Goal: Task Accomplishment & Management: Complete application form

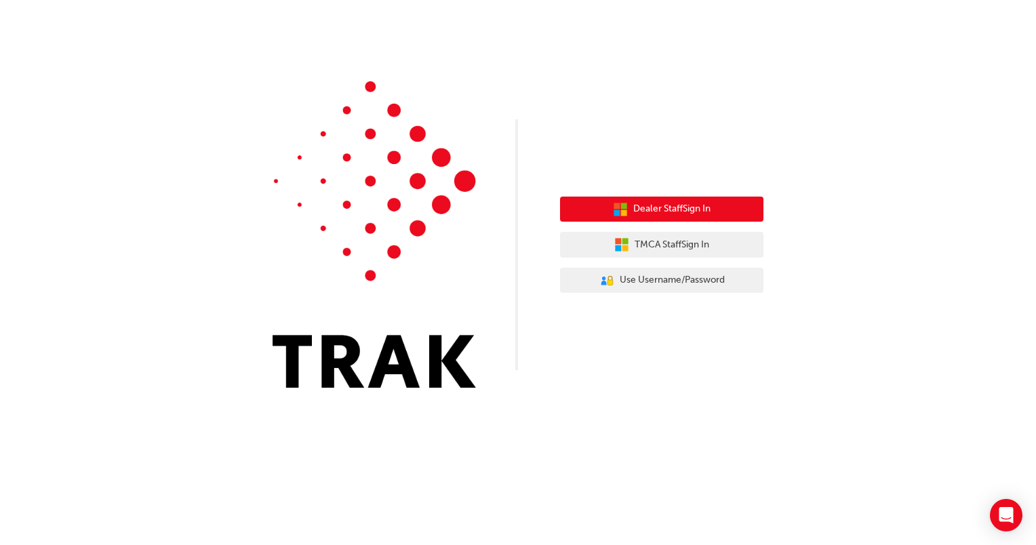
click at [691, 213] on span "Dealer Staff Sign In" at bounding box center [671, 209] width 77 height 16
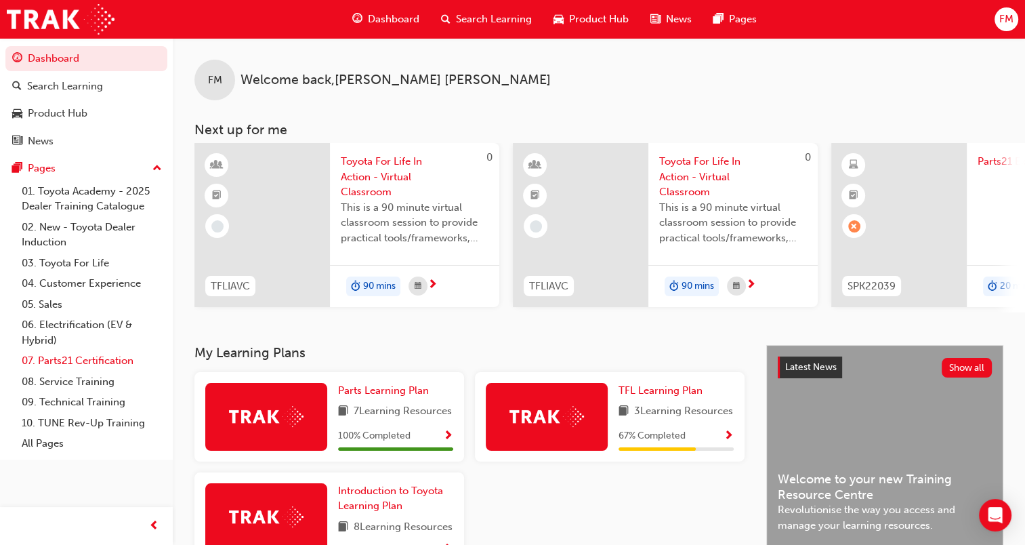
click at [117, 365] on link "07. Parts21 Certification" at bounding box center [91, 360] width 151 height 21
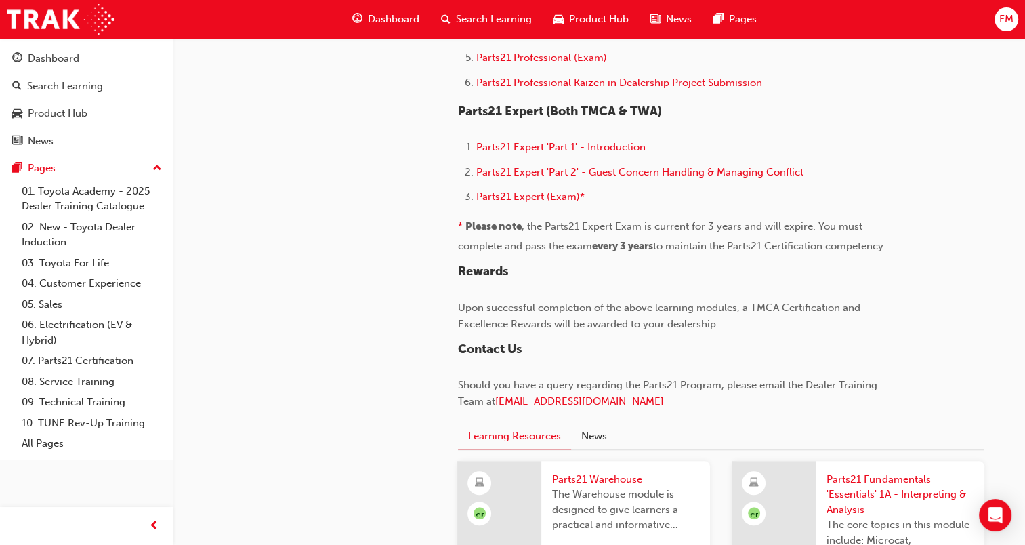
scroll to position [1019, 0]
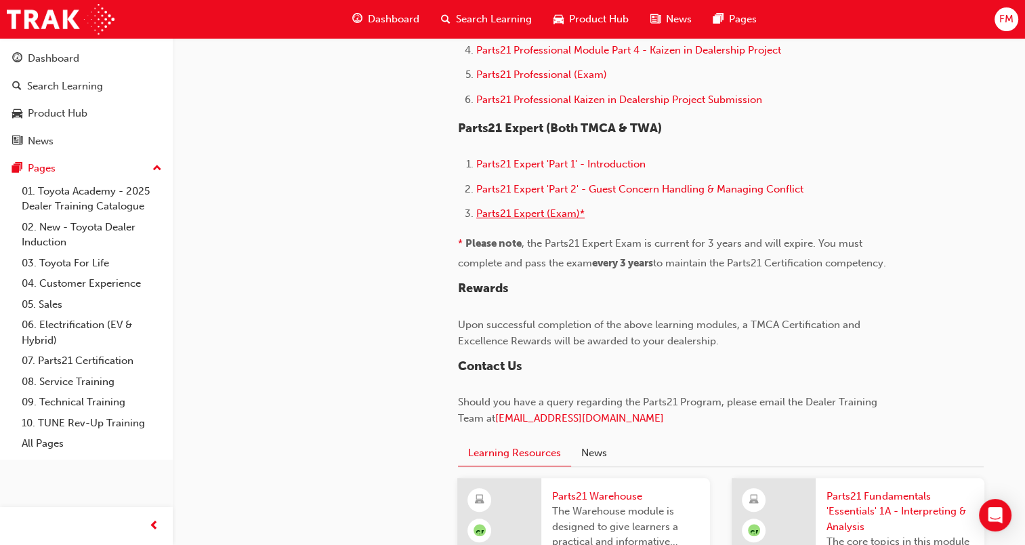
click at [545, 207] on span "Parts21 Expert (Exam)*" at bounding box center [530, 213] width 108 height 12
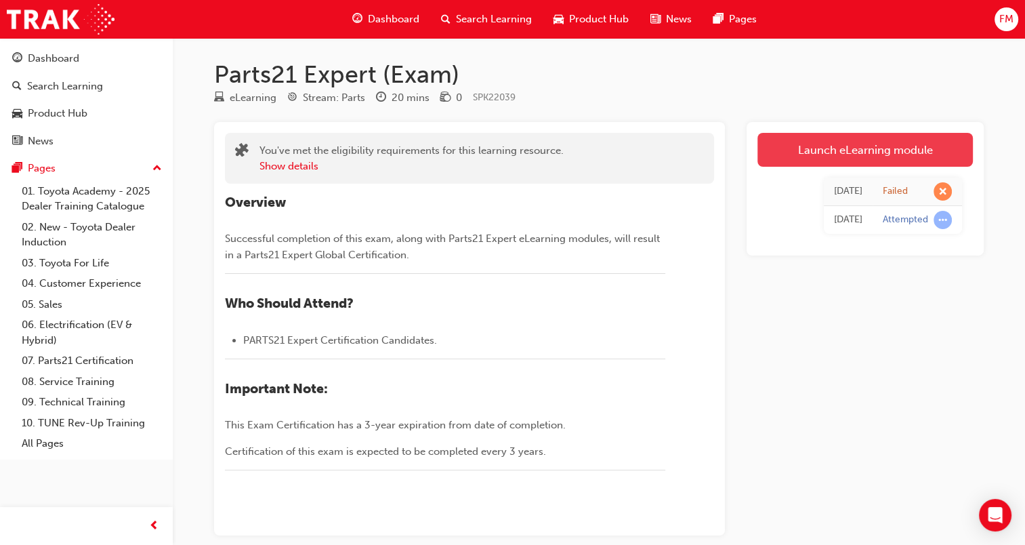
click at [881, 141] on link "Launch eLearning module" at bounding box center [866, 150] width 216 height 34
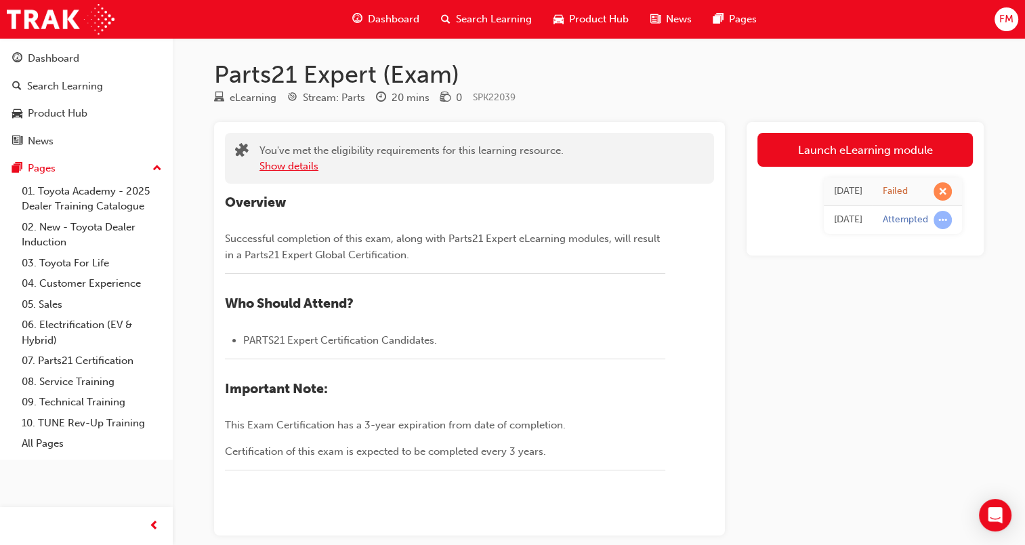
click at [301, 165] on button "Show details" at bounding box center [289, 167] width 59 height 16
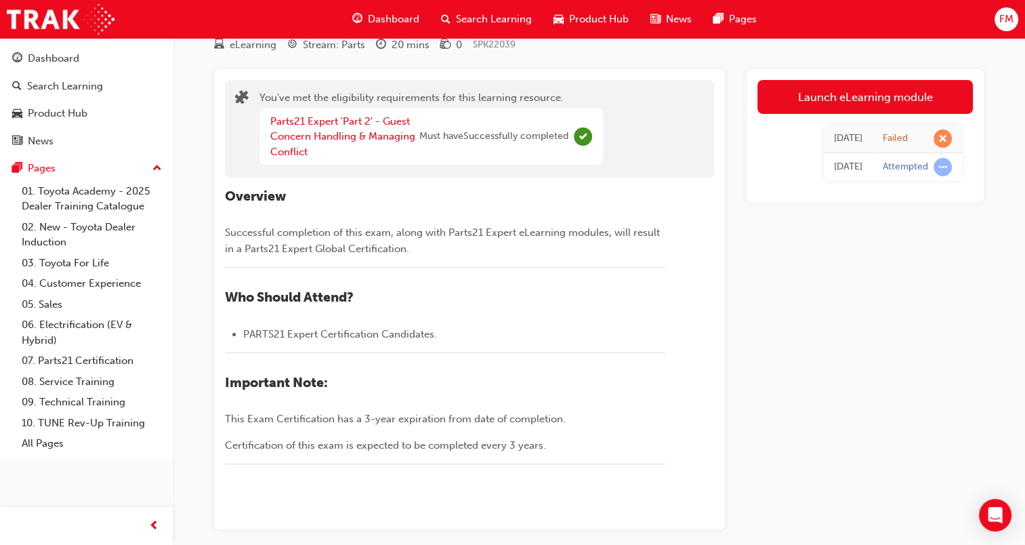
scroll to position [24, 0]
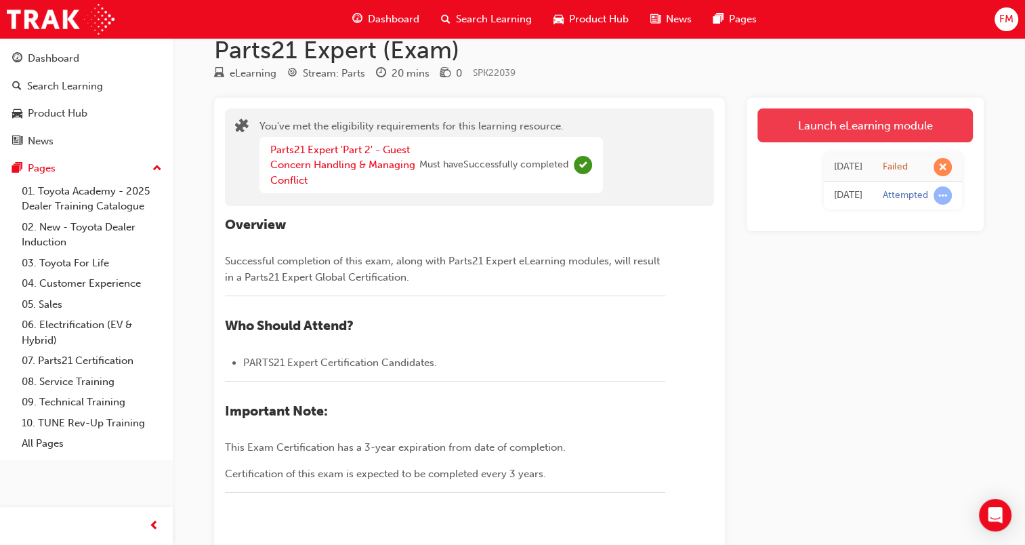
click at [824, 136] on link "Launch eLearning module" at bounding box center [866, 125] width 216 height 34
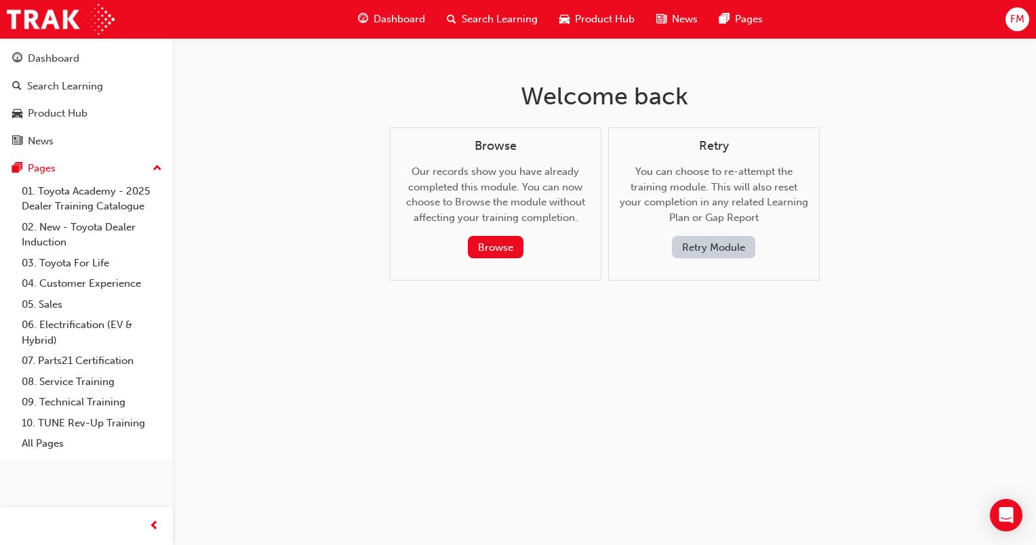
click at [732, 237] on button "Retry Module" at bounding box center [713, 247] width 83 height 22
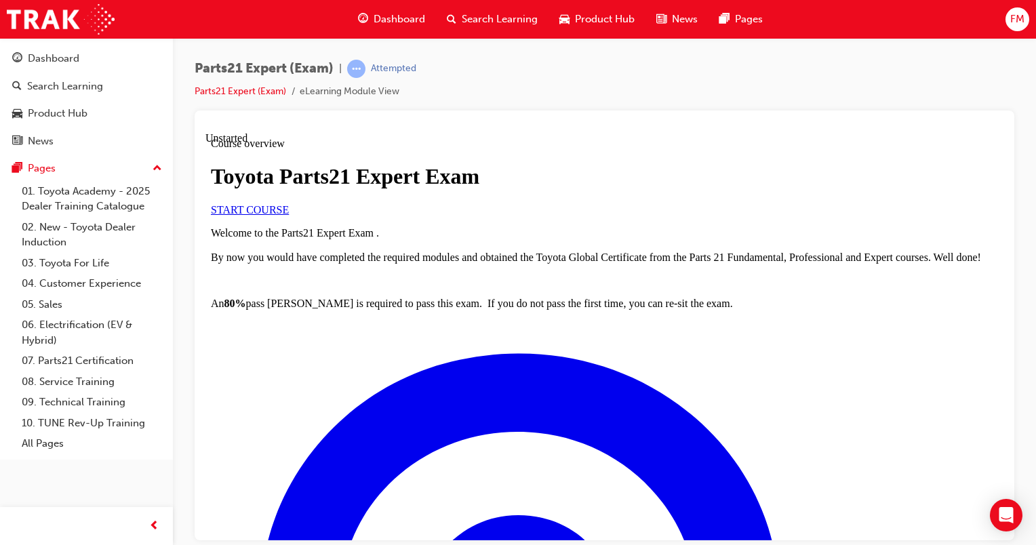
click at [289, 215] on span "START COURSE" at bounding box center [250, 209] width 78 height 12
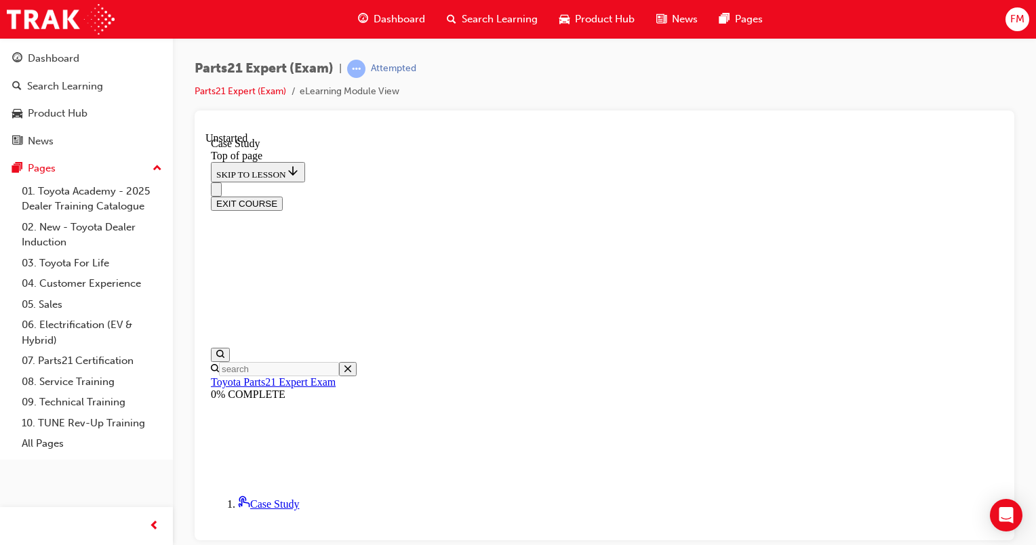
scroll to position [255, 0]
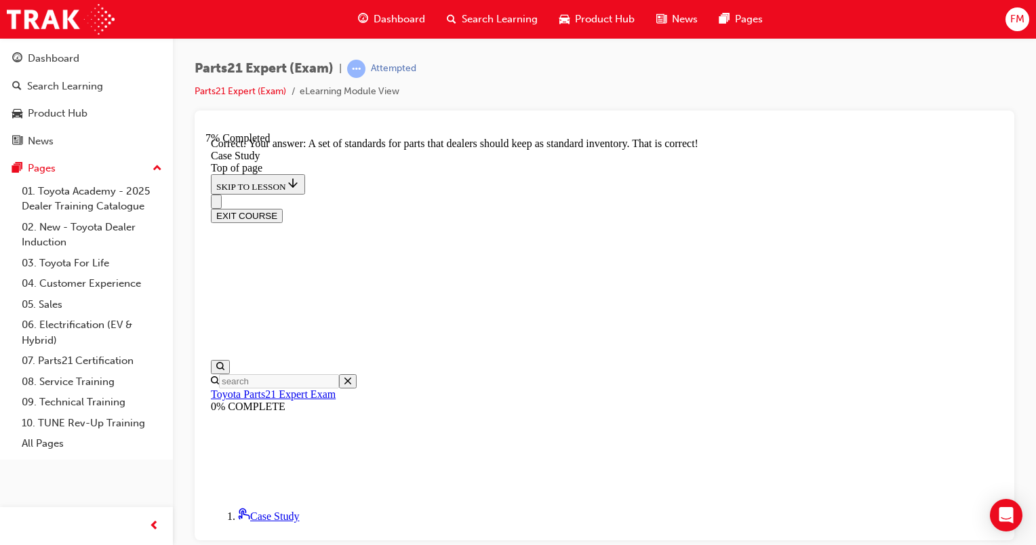
scroll to position [439, 0]
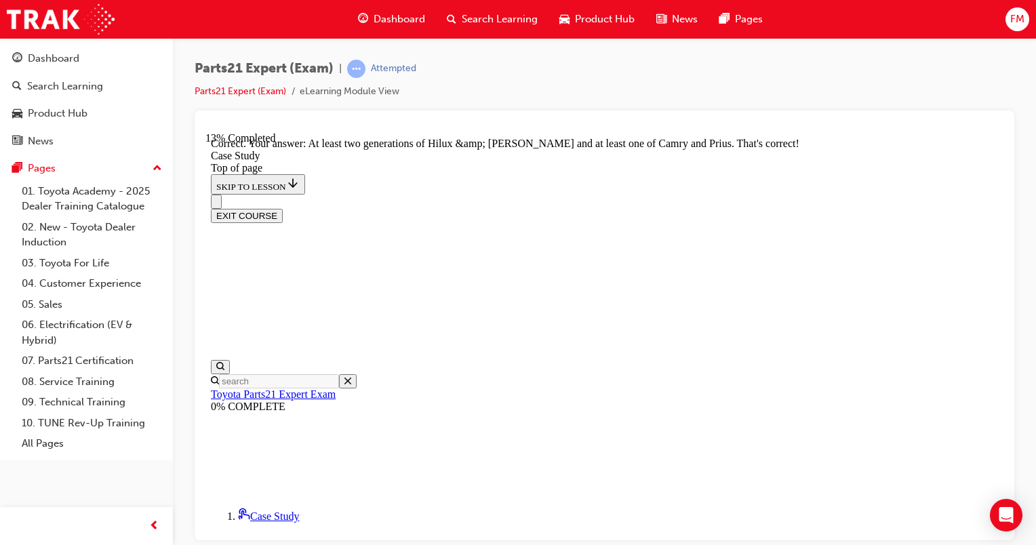
scroll to position [614, 0]
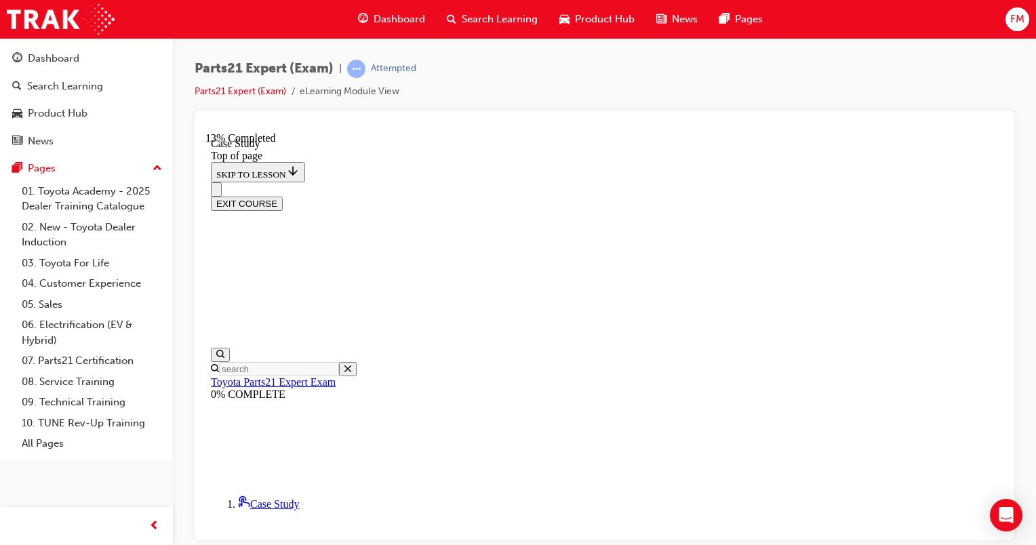
scroll to position [228, 0]
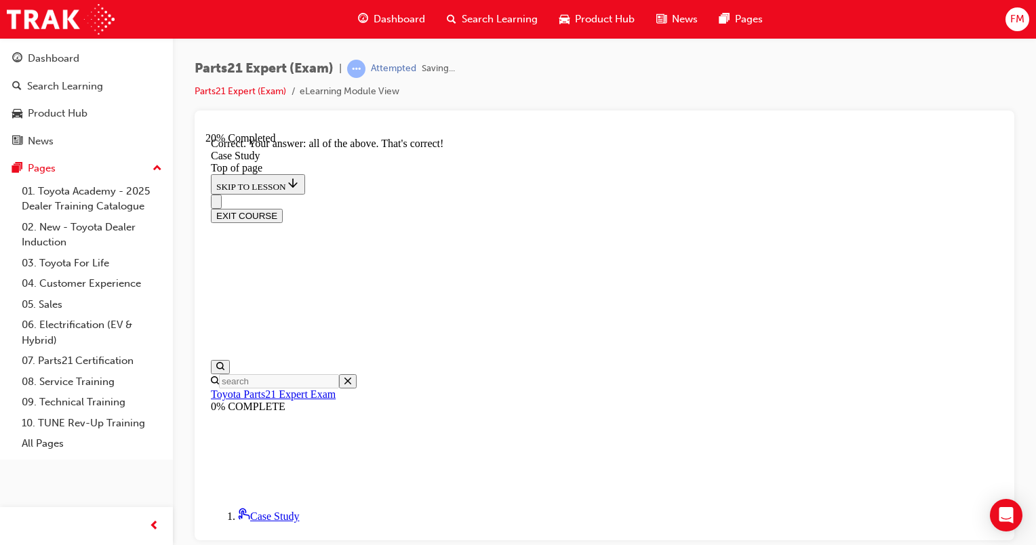
scroll to position [435, 0]
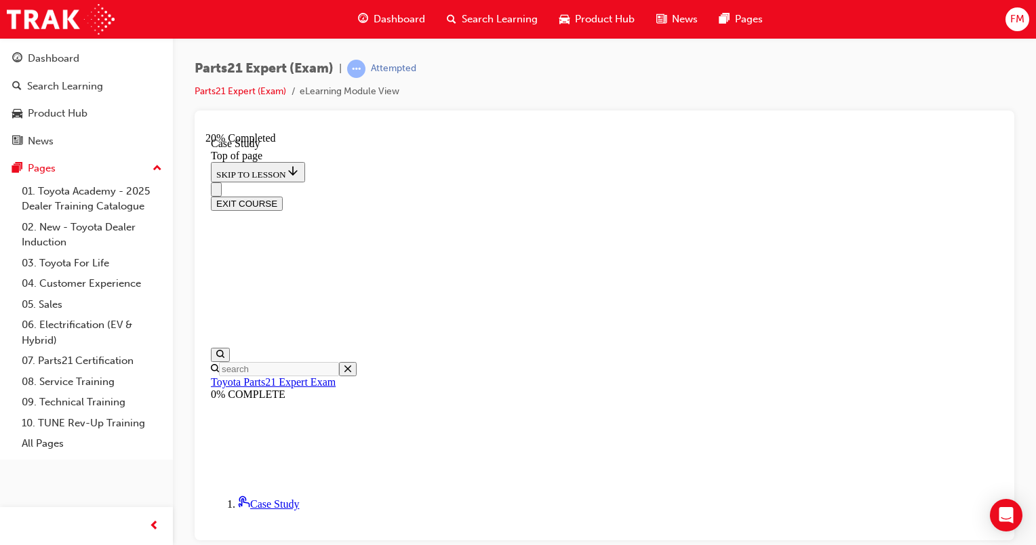
scroll to position [205, 0]
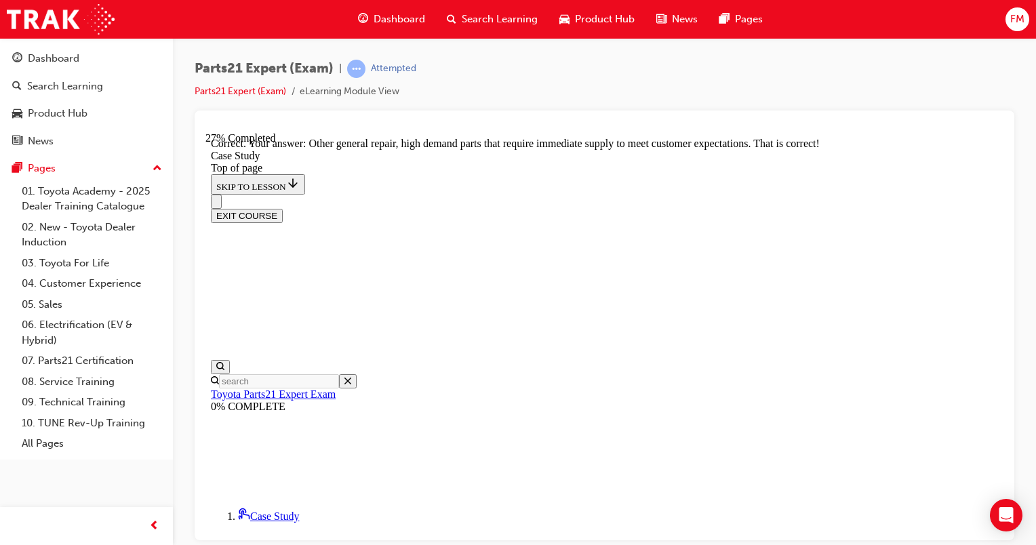
scroll to position [439, 0]
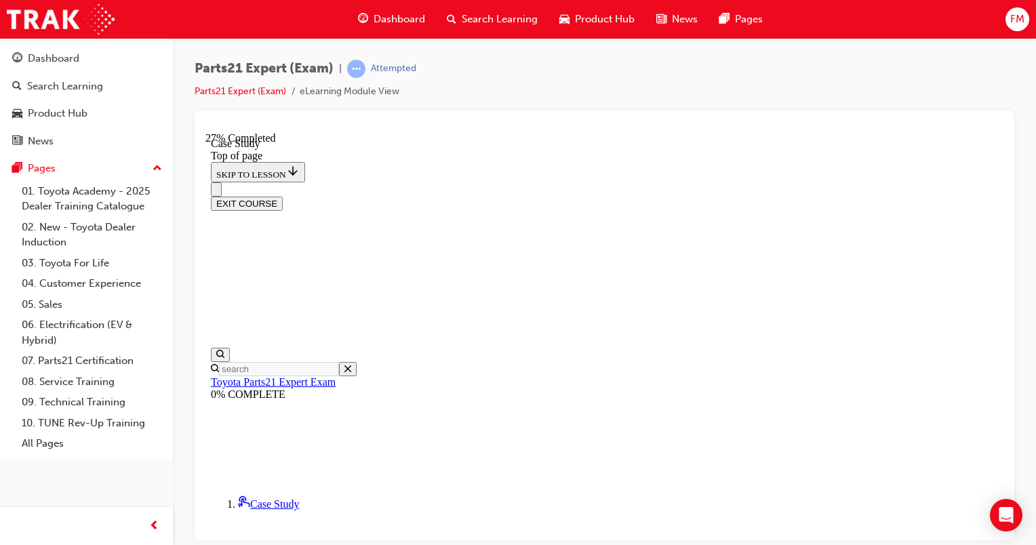
scroll to position [445, 0]
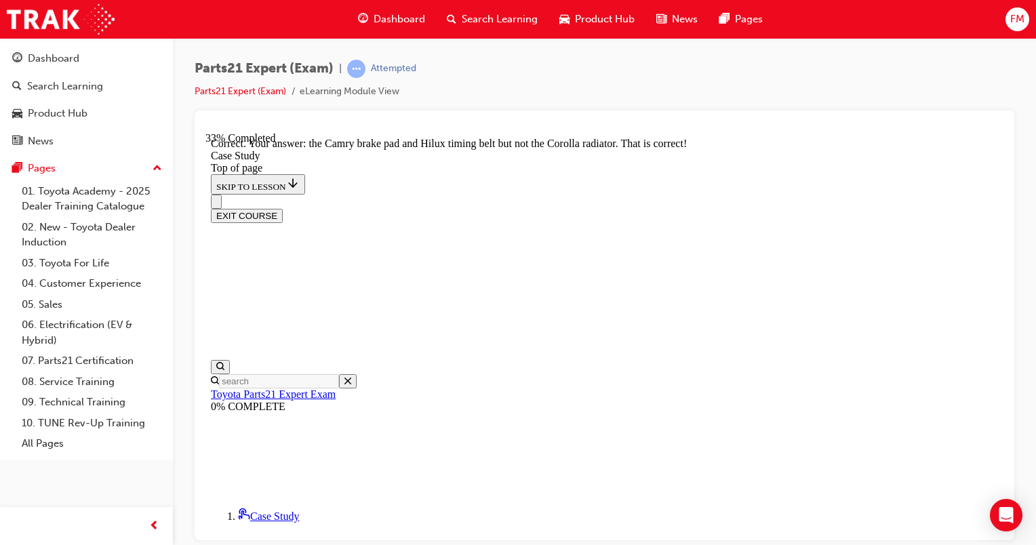
scroll to position [637, 0]
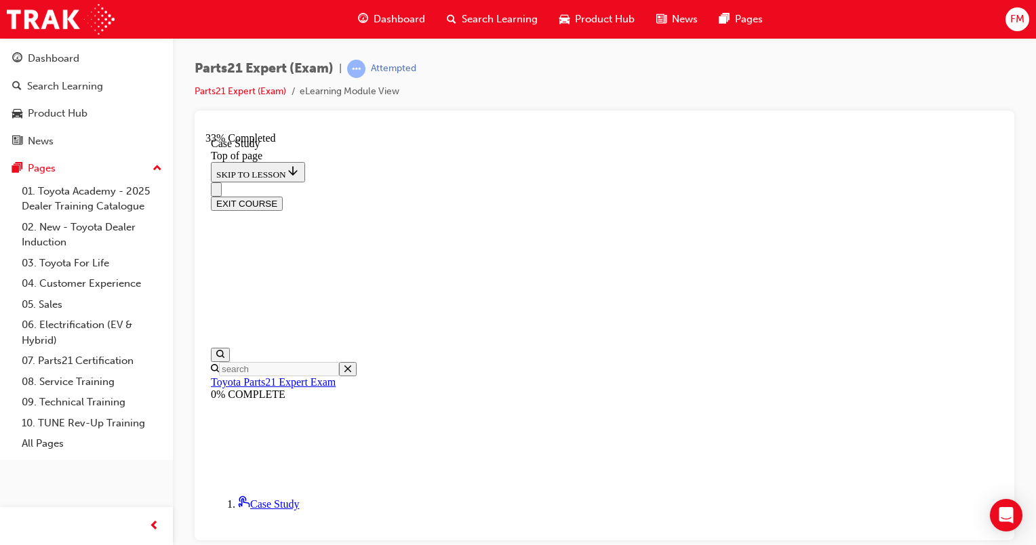
scroll to position [420, 0]
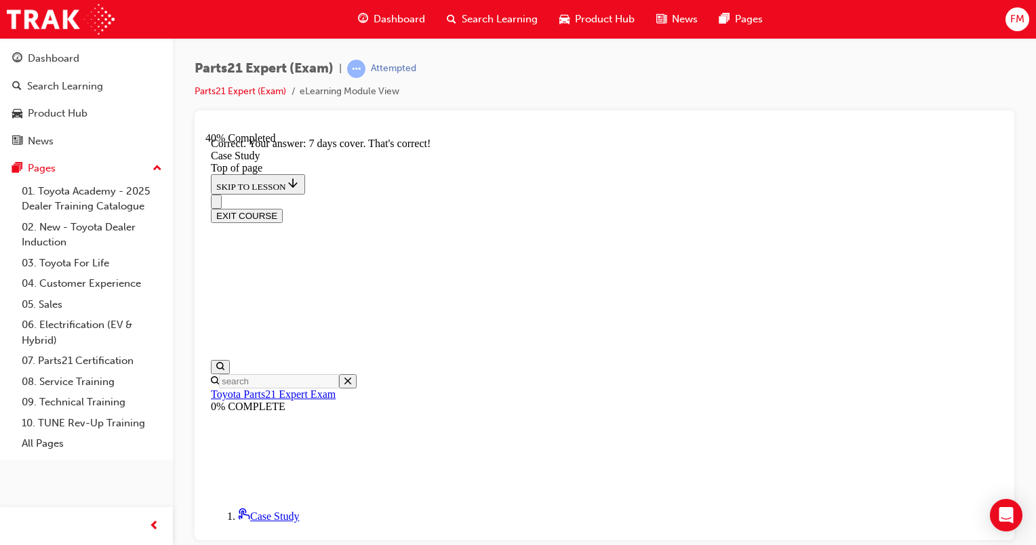
scroll to position [693, 0]
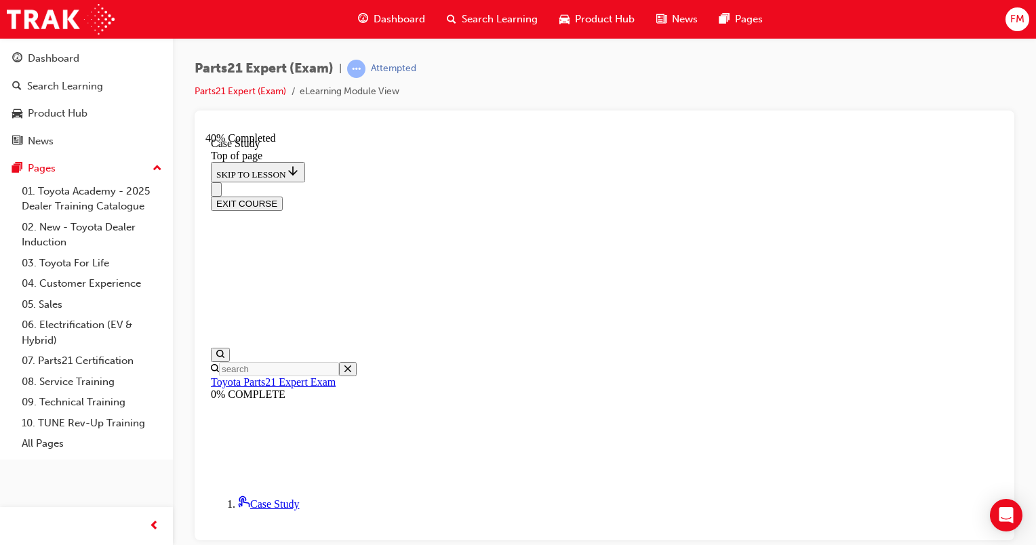
scroll to position [242, 0]
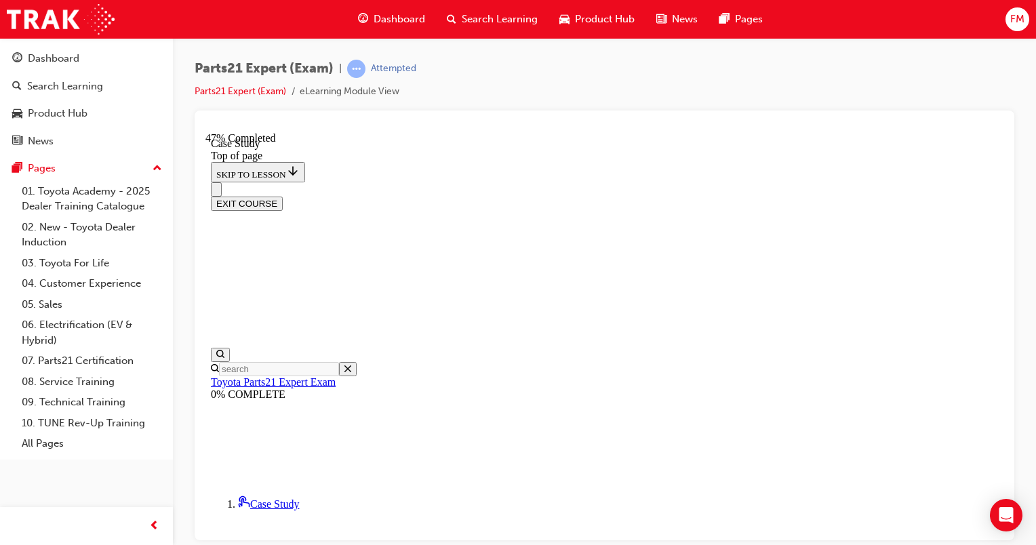
scroll to position [184, 0]
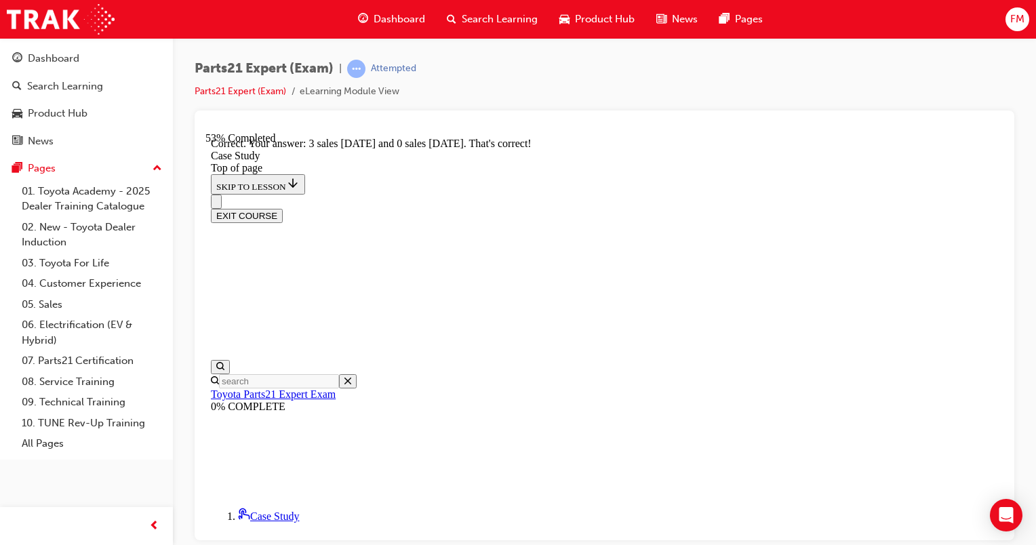
scroll to position [435, 0]
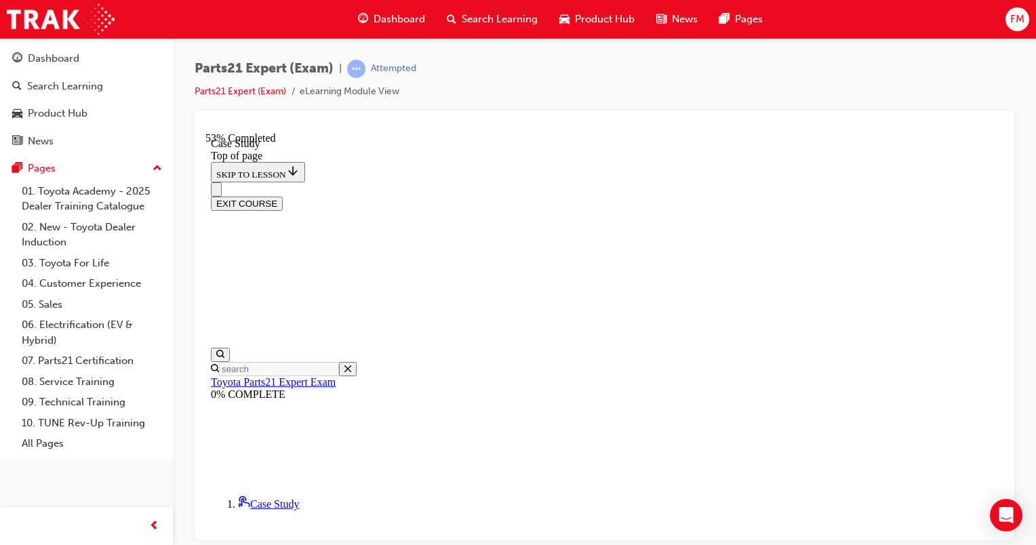
scroll to position [209, 0]
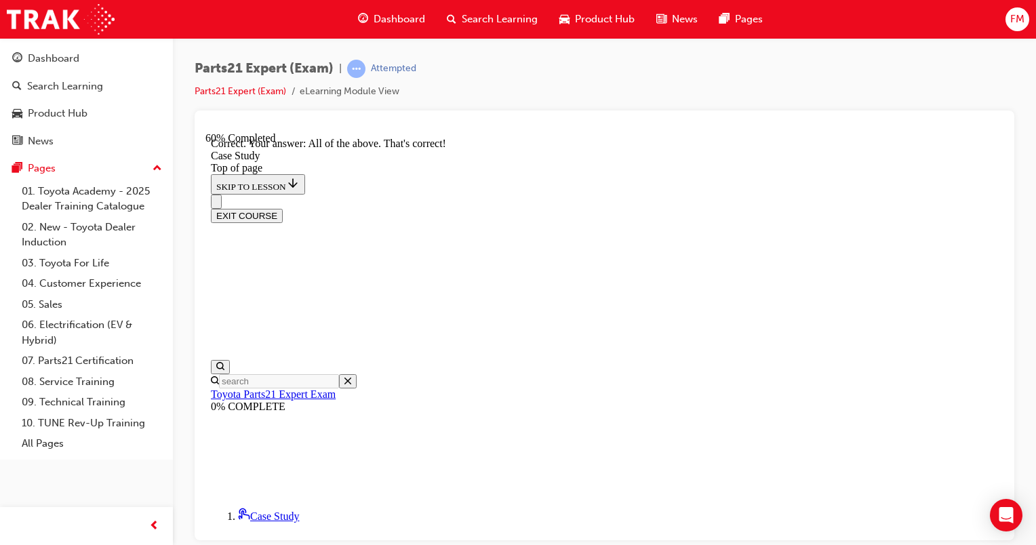
scroll to position [472, 0]
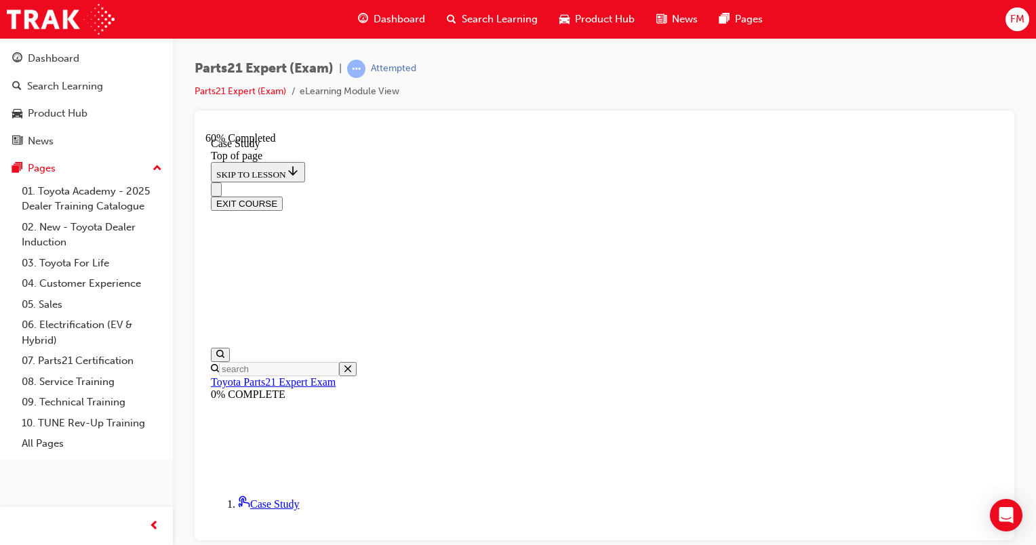
scroll to position [171, 0]
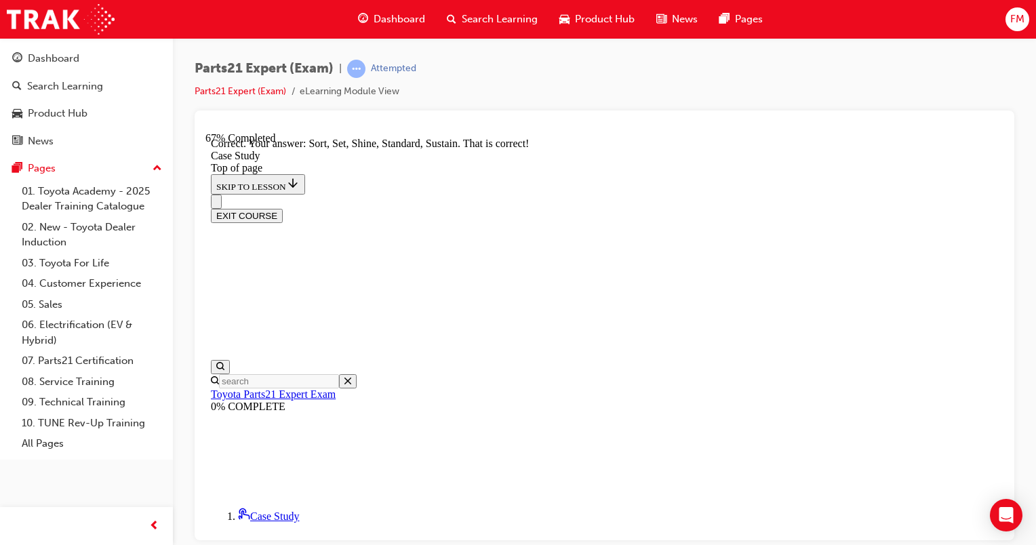
scroll to position [412, 0]
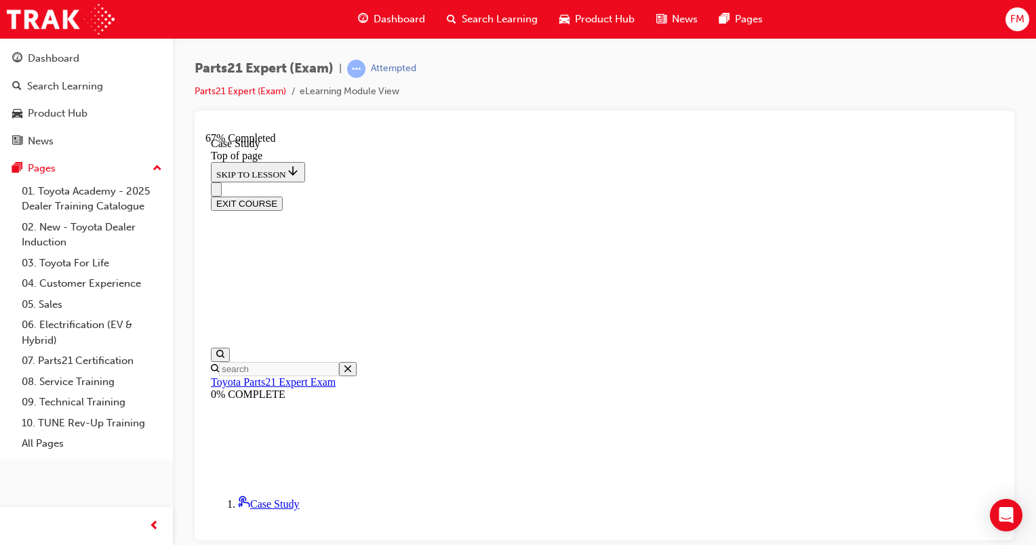
scroll to position [306, 0]
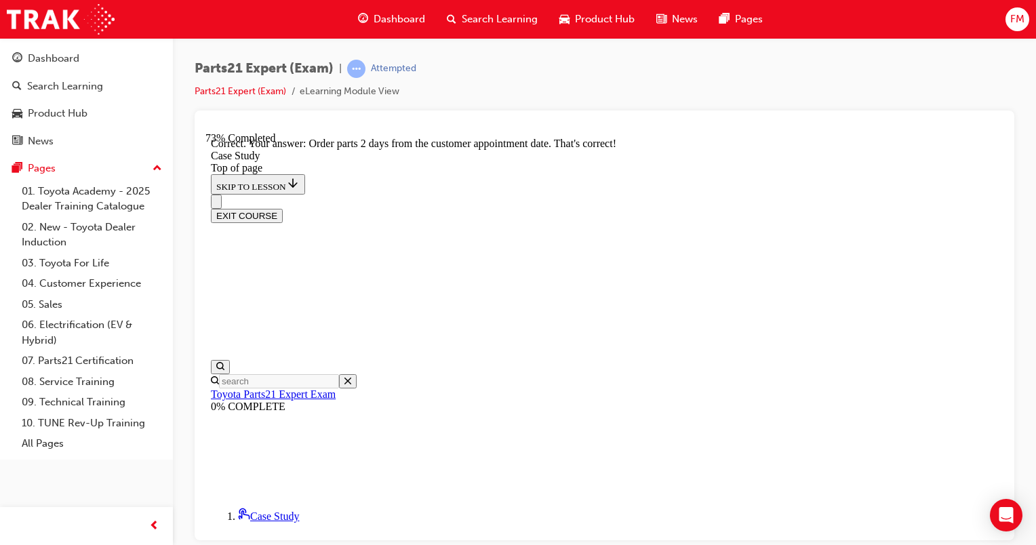
scroll to position [518, 0]
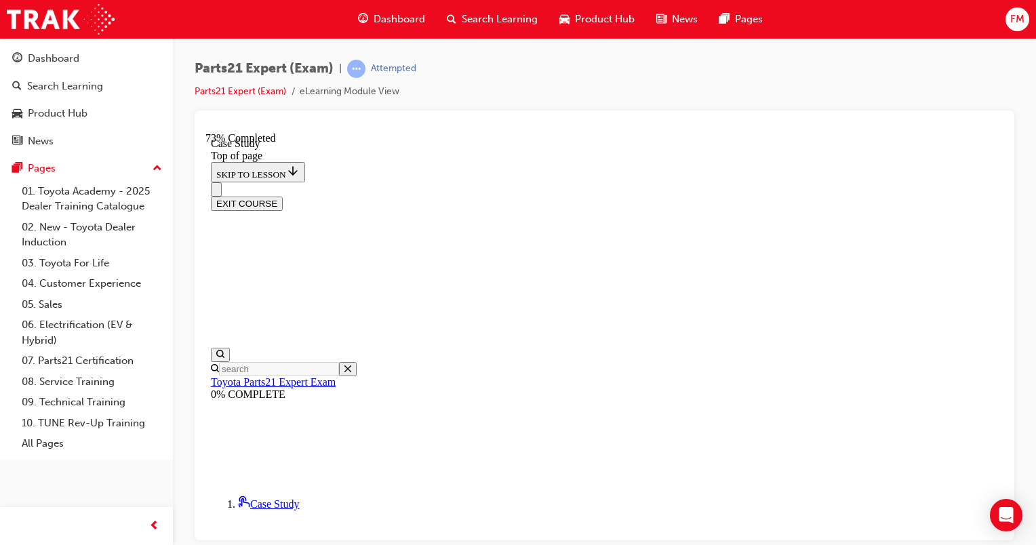
scroll to position [207, 0]
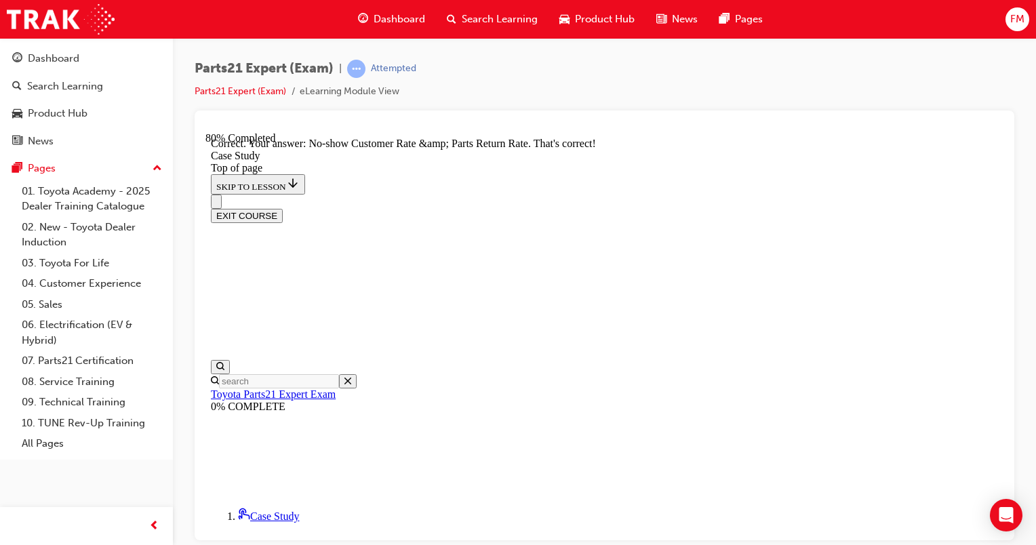
scroll to position [458, 0]
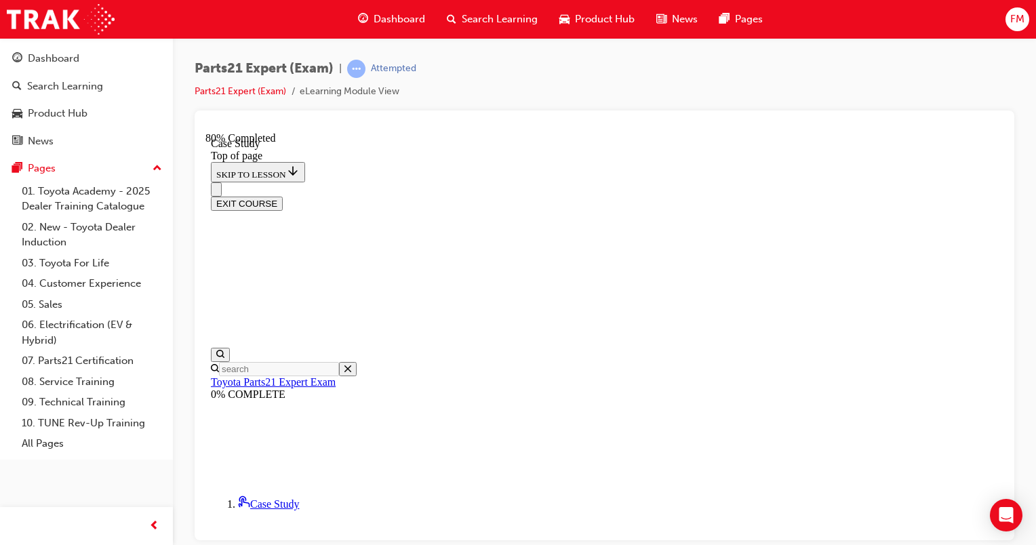
scroll to position [258, 0]
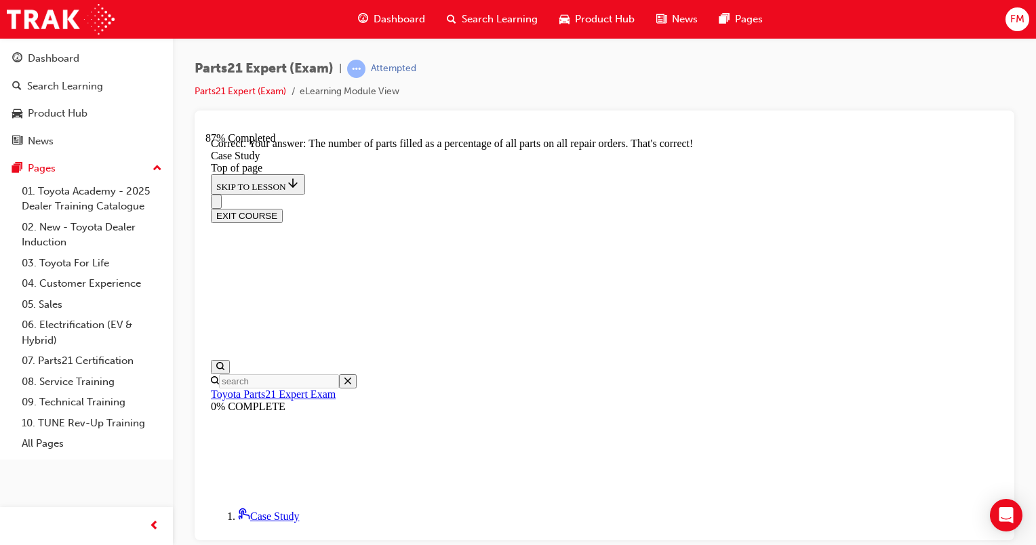
scroll to position [512, 0]
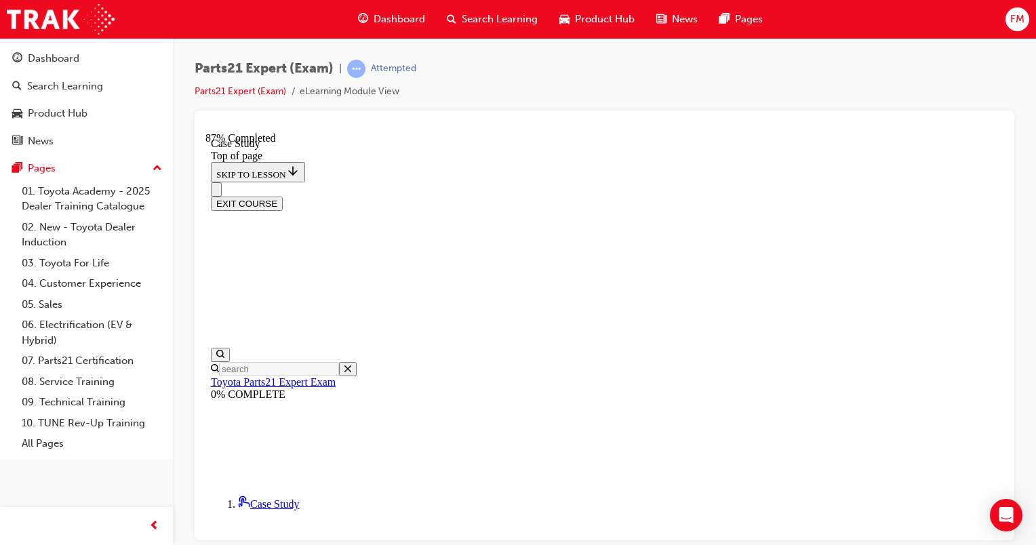
scroll to position [168, 0]
click at [1003, 290] on div at bounding box center [604, 325] width 819 height 430
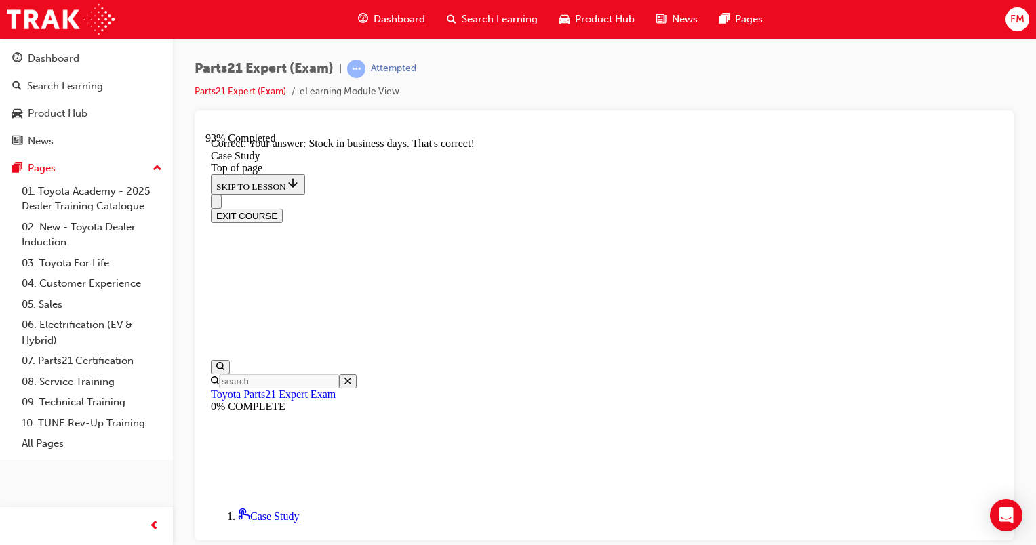
scroll to position [435, 0]
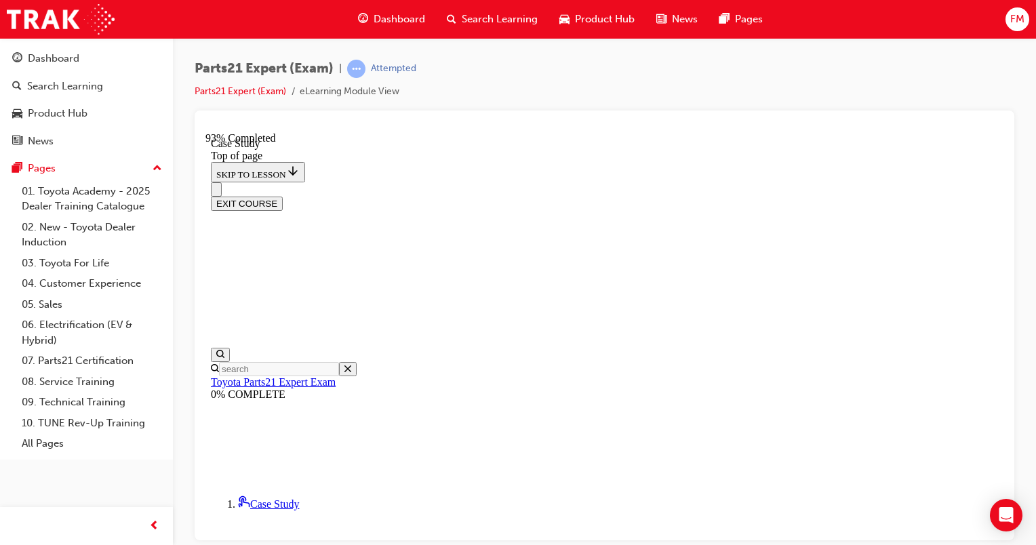
scroll to position [187, 0]
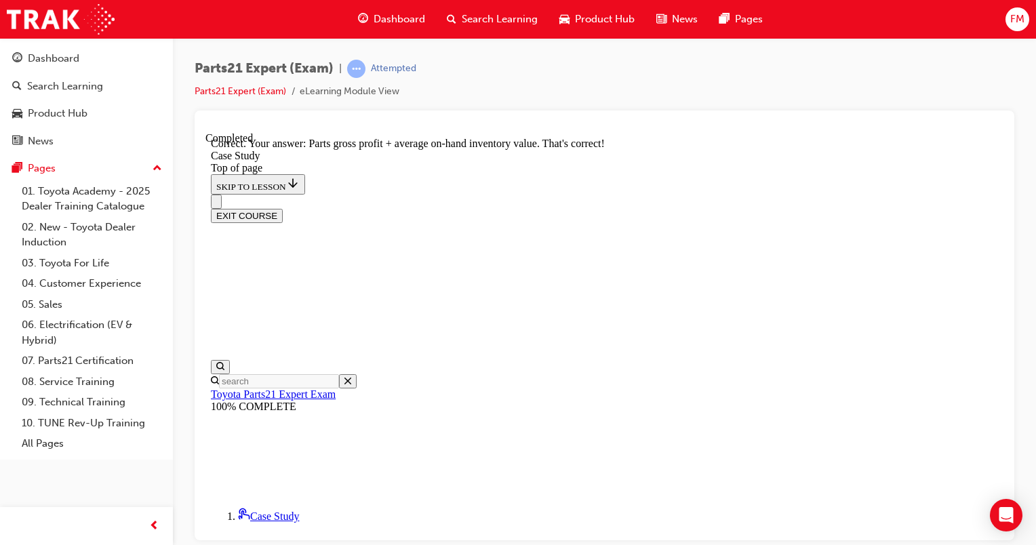
scroll to position [426, 0]
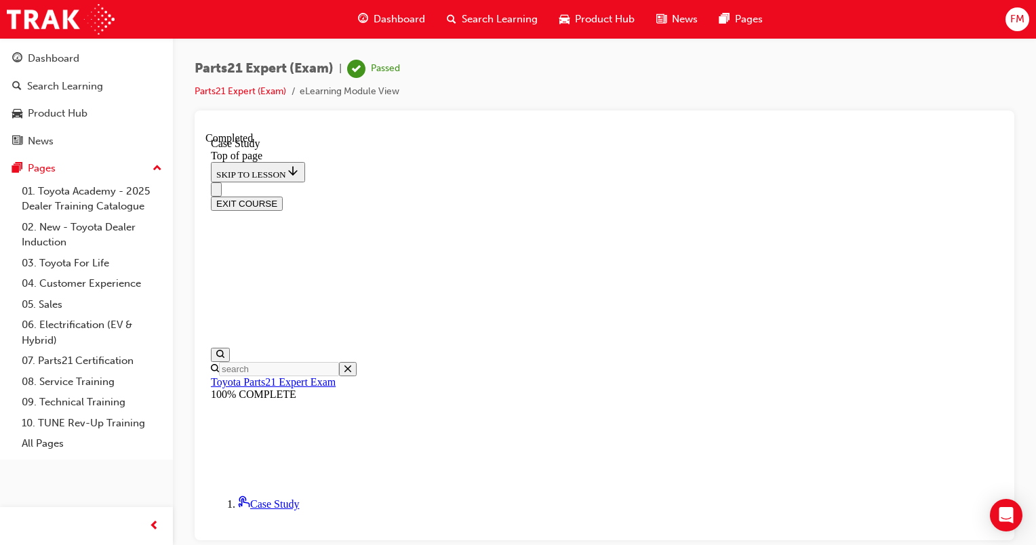
scroll to position [286, 0]
drag, startPoint x: 994, startPoint y: 190, endPoint x: 1210, endPoint y: 470, distance: 353.7
click at [283, 196] on button "EXIT COURSE" at bounding box center [247, 203] width 72 height 14
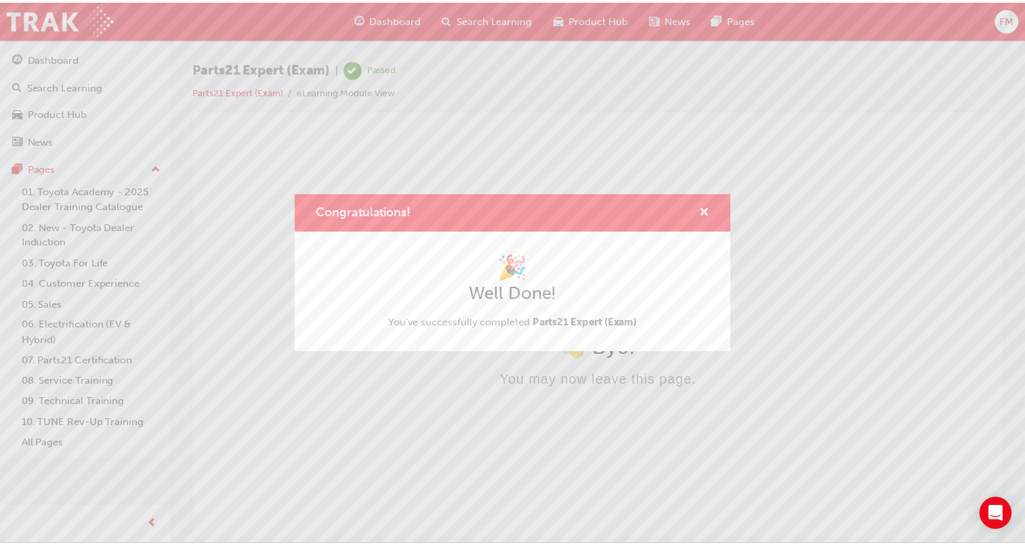
scroll to position [0, 0]
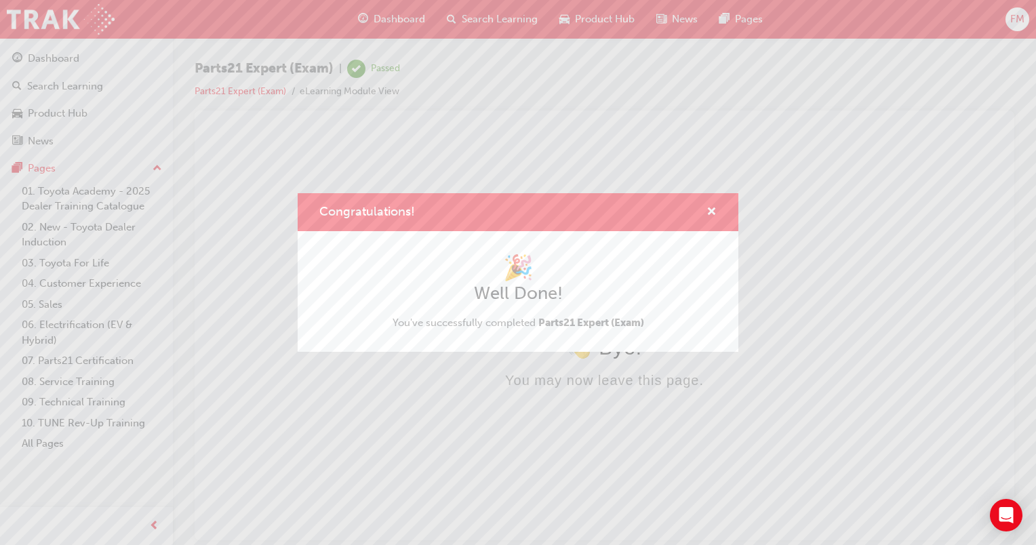
click at [111, 359] on div "Congratulations! 🎉 Well Done! You've successfully completed Parts21 Expert (Exa…" at bounding box center [518, 272] width 1036 height 545
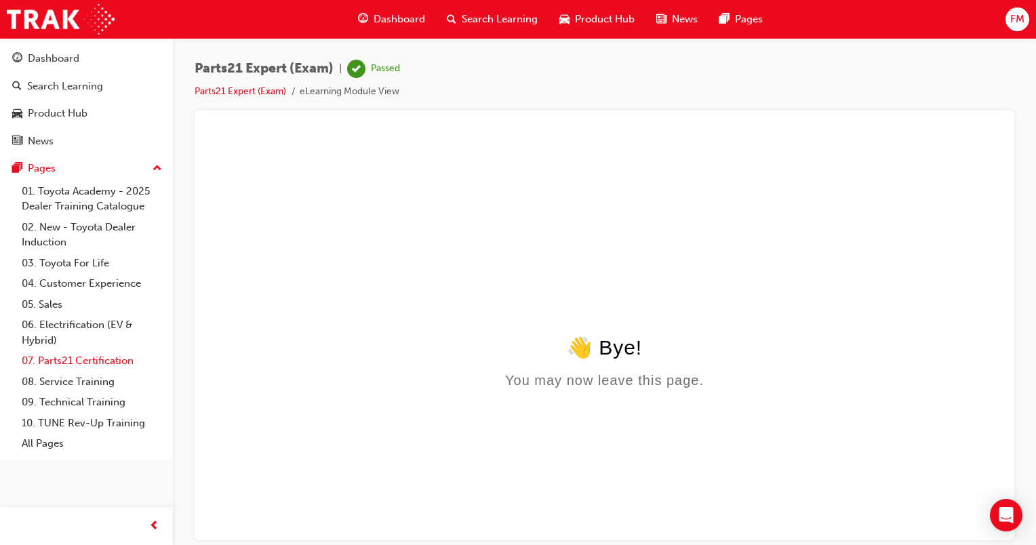
click at [111, 359] on link "07. Parts21 Certification" at bounding box center [91, 360] width 151 height 21
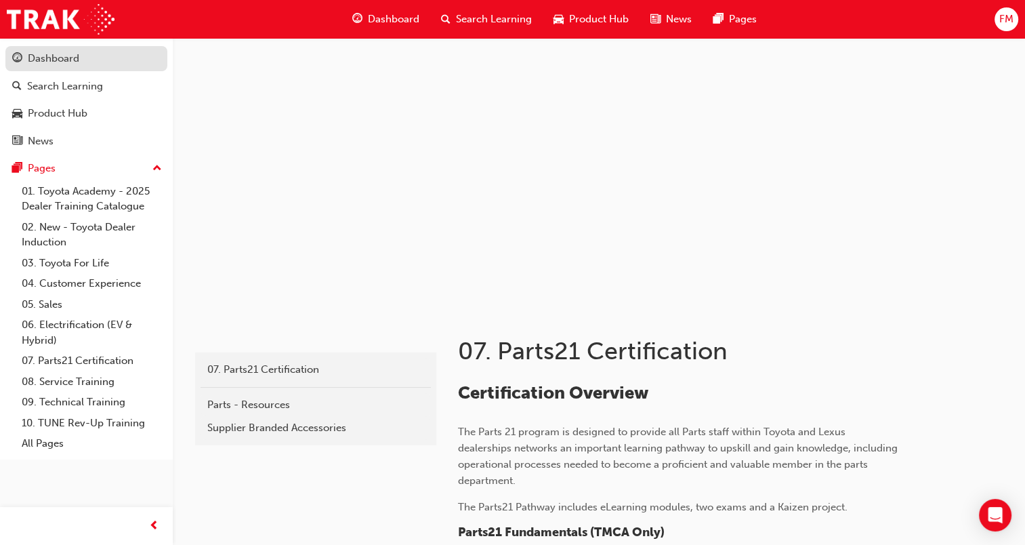
click at [75, 58] on div "Dashboard" at bounding box center [54, 59] width 52 height 16
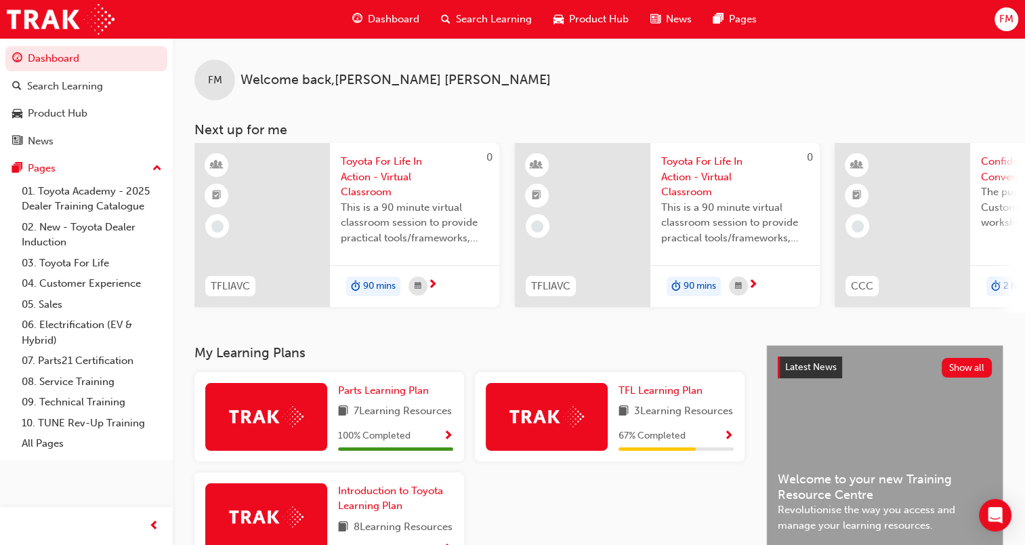
click at [1001, 20] on span "FM" at bounding box center [1007, 20] width 14 height 16
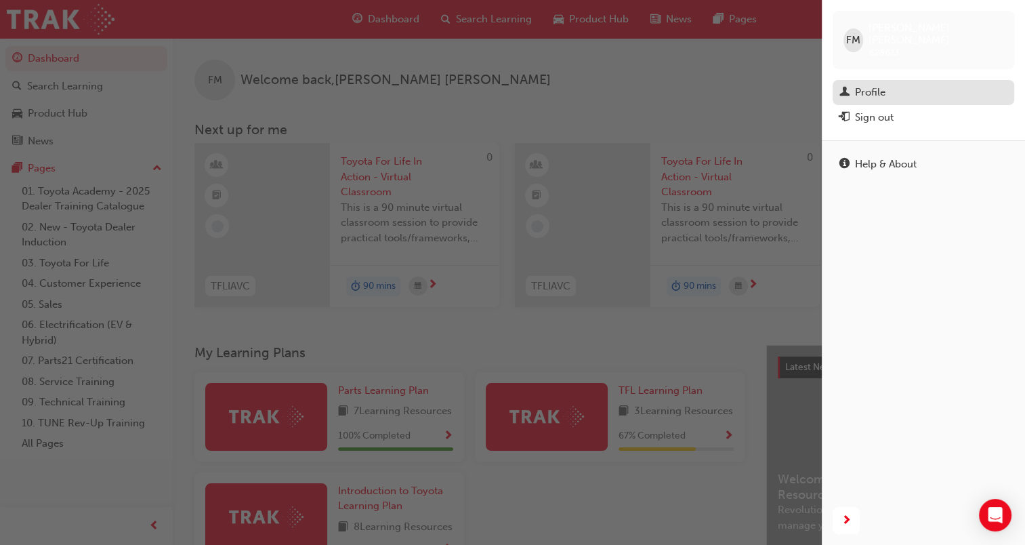
click at [878, 85] on div "Profile" at bounding box center [870, 93] width 30 height 16
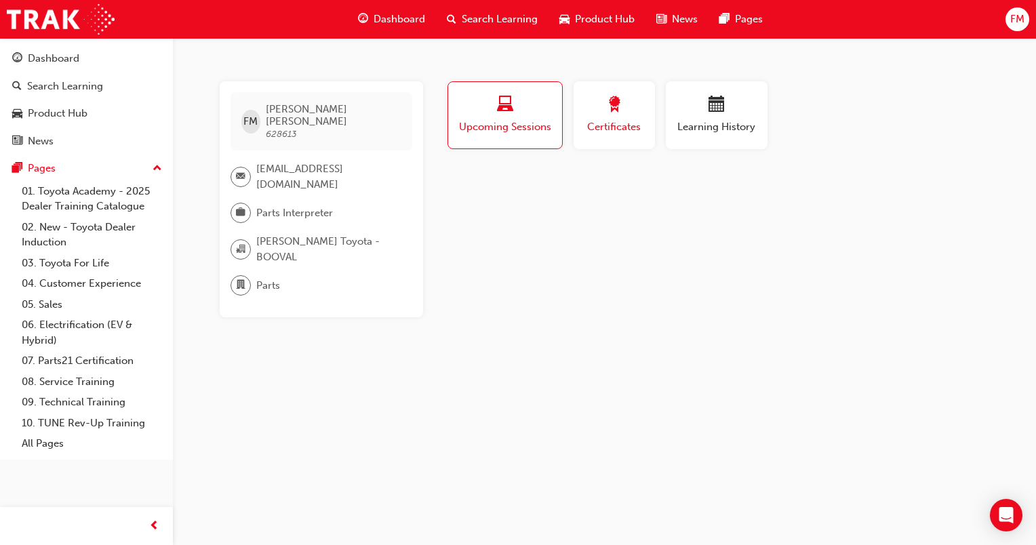
click at [611, 127] on span "Certificates" at bounding box center [614, 127] width 61 height 16
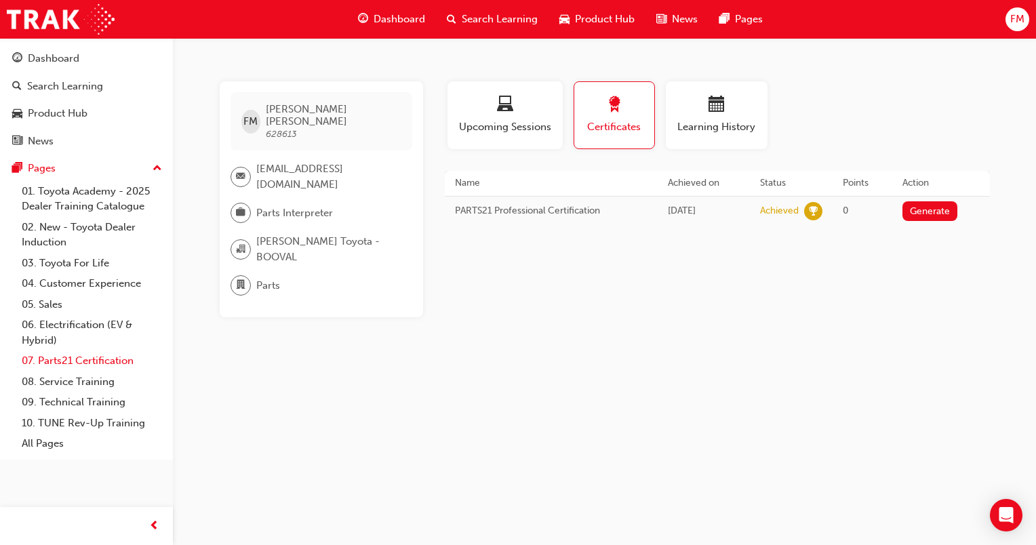
click at [87, 360] on link "07. Parts21 Certification" at bounding box center [91, 360] width 151 height 21
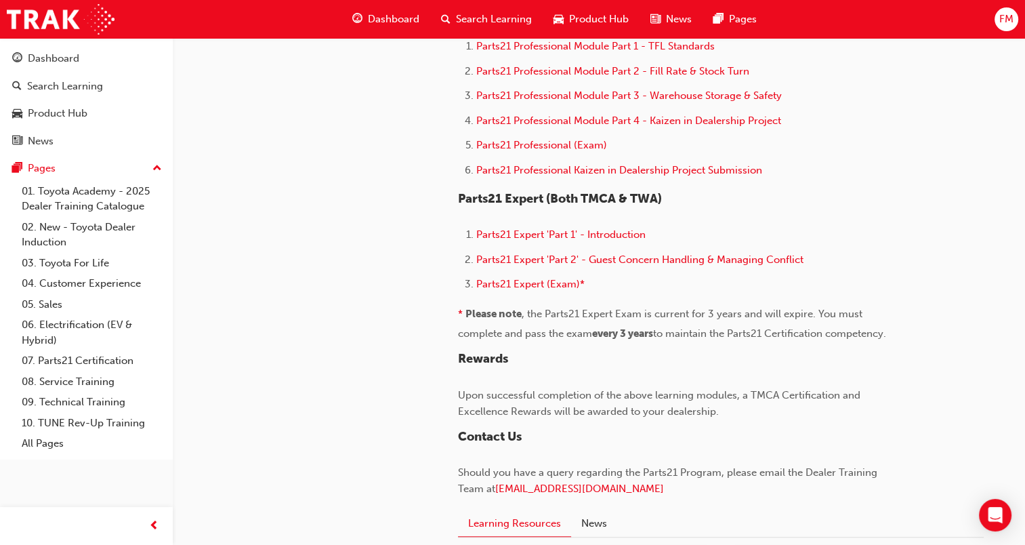
scroll to position [970, 0]
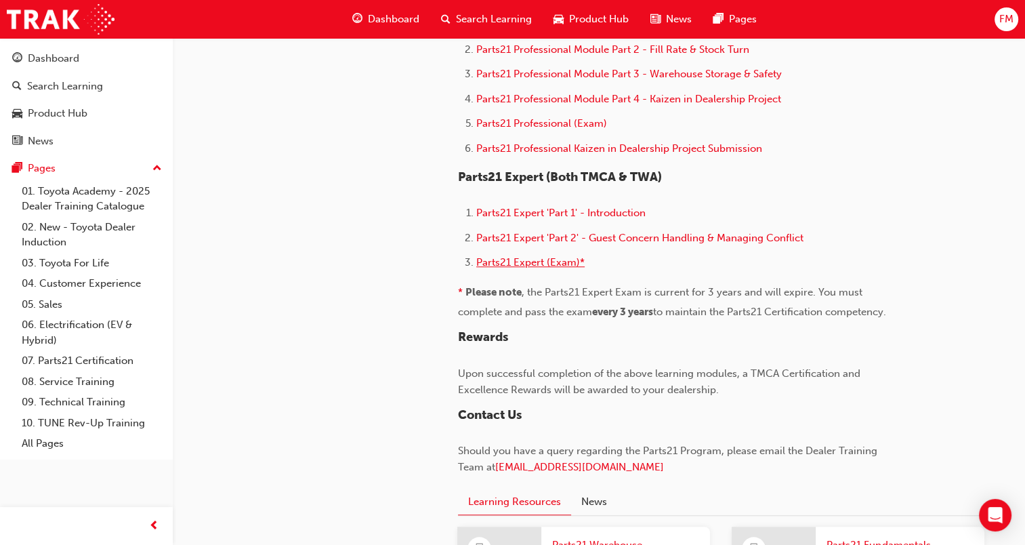
click at [499, 256] on span "Parts21 Expert (Exam)*" at bounding box center [530, 262] width 108 height 12
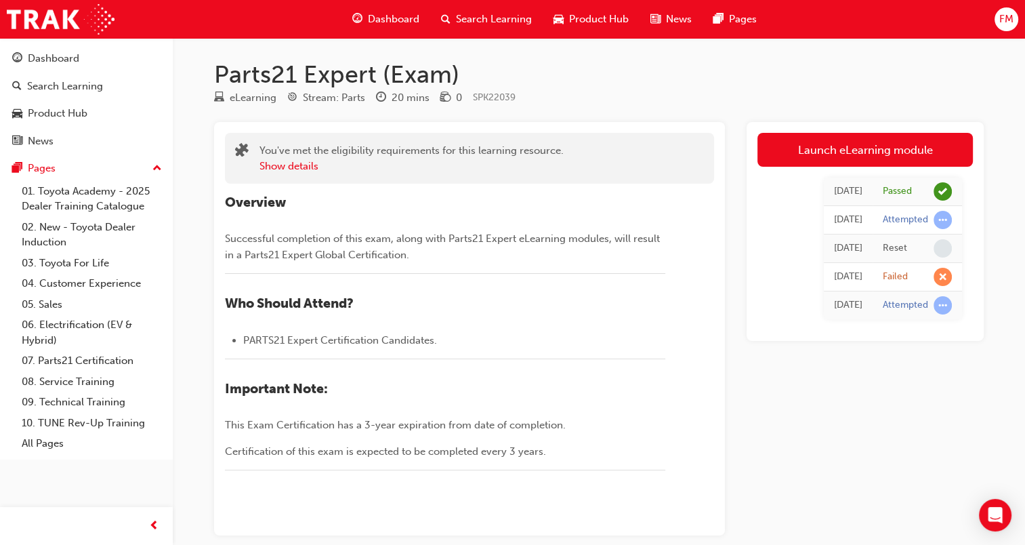
click at [1000, 19] on span "FM" at bounding box center [1007, 20] width 14 height 16
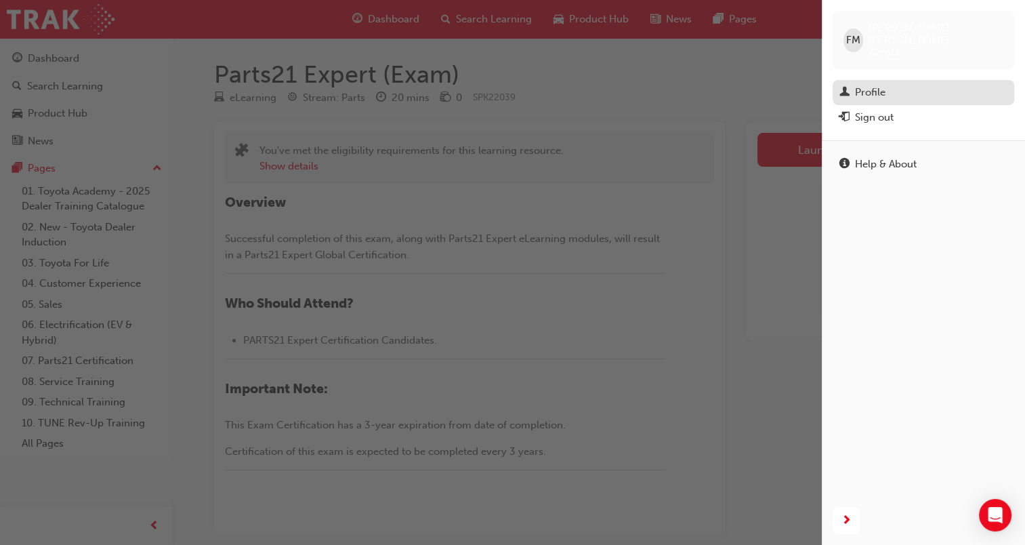
click at [877, 85] on div "Profile" at bounding box center [870, 93] width 30 height 16
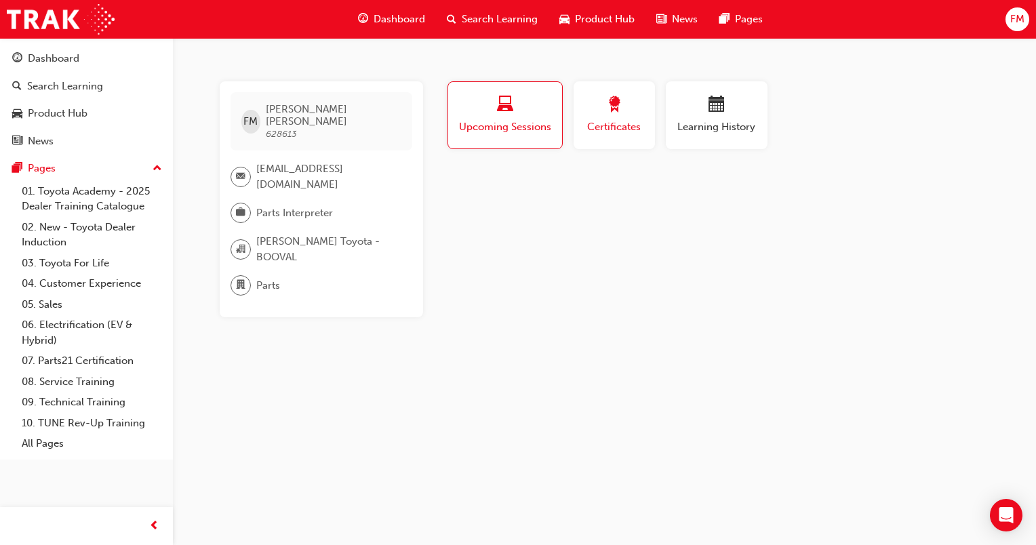
click at [603, 128] on span "Certificates" at bounding box center [614, 127] width 61 height 16
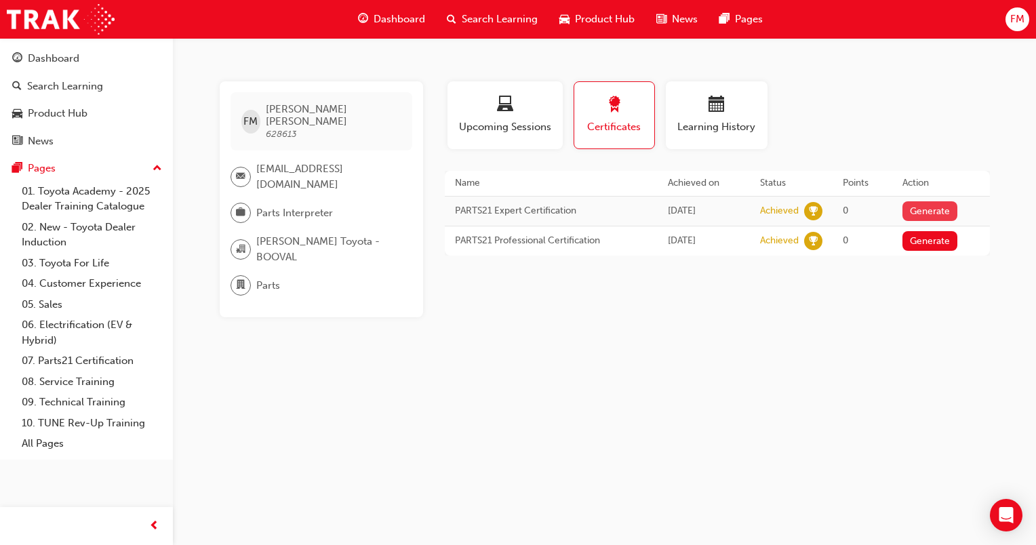
click at [922, 211] on button "Generate" at bounding box center [930, 211] width 56 height 20
click at [929, 237] on button "Generate" at bounding box center [923, 240] width 56 height 20
click at [935, 211] on link "Download PDF" at bounding box center [926, 210] width 62 height 12
click at [918, 241] on link "Download PDF" at bounding box center [926, 238] width 62 height 12
